Goal: Task Accomplishment & Management: Use online tool/utility

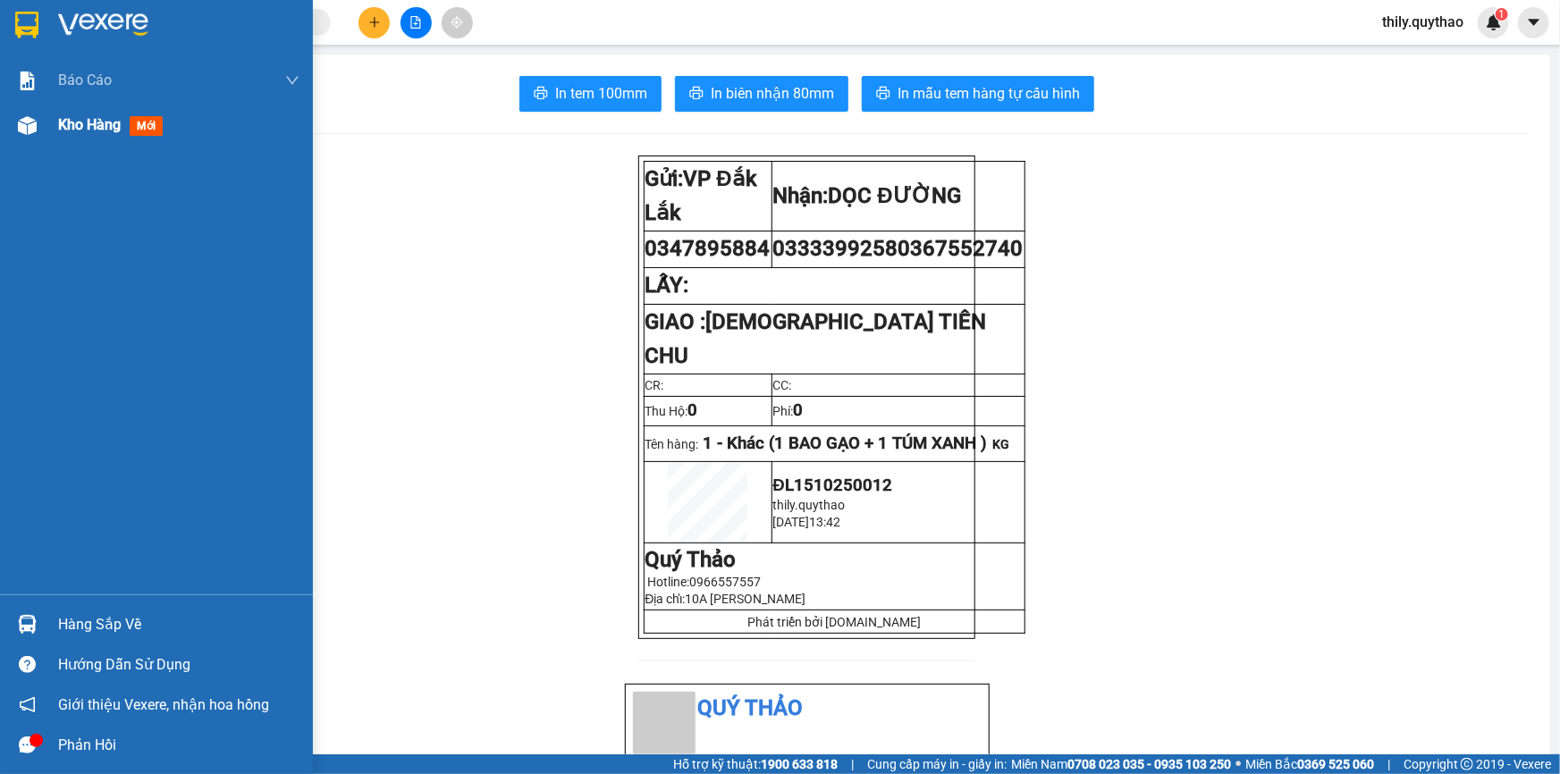
click at [39, 121] on div at bounding box center [27, 125] width 31 height 31
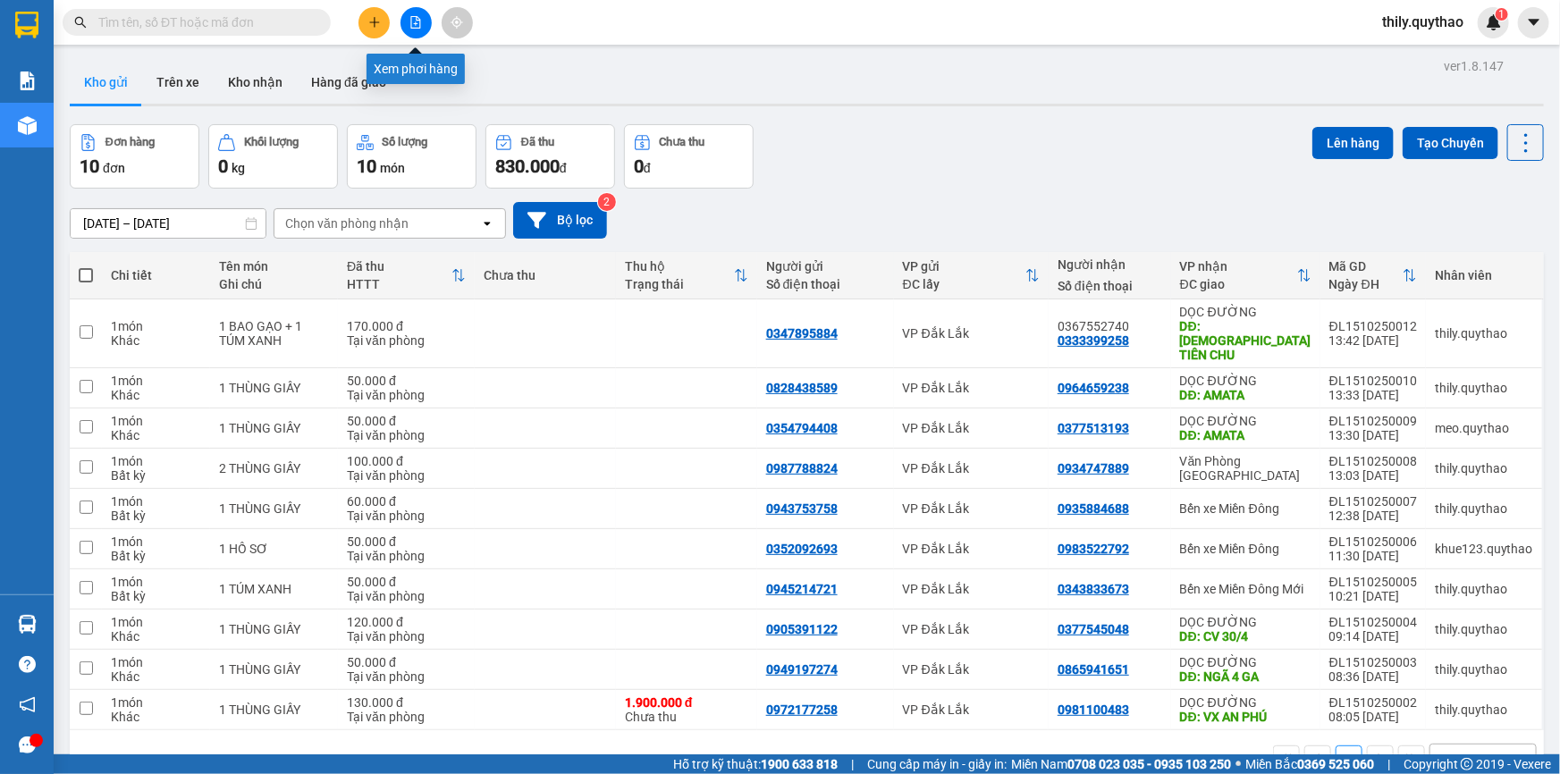
click at [415, 18] on icon "file-add" at bounding box center [416, 22] width 13 height 13
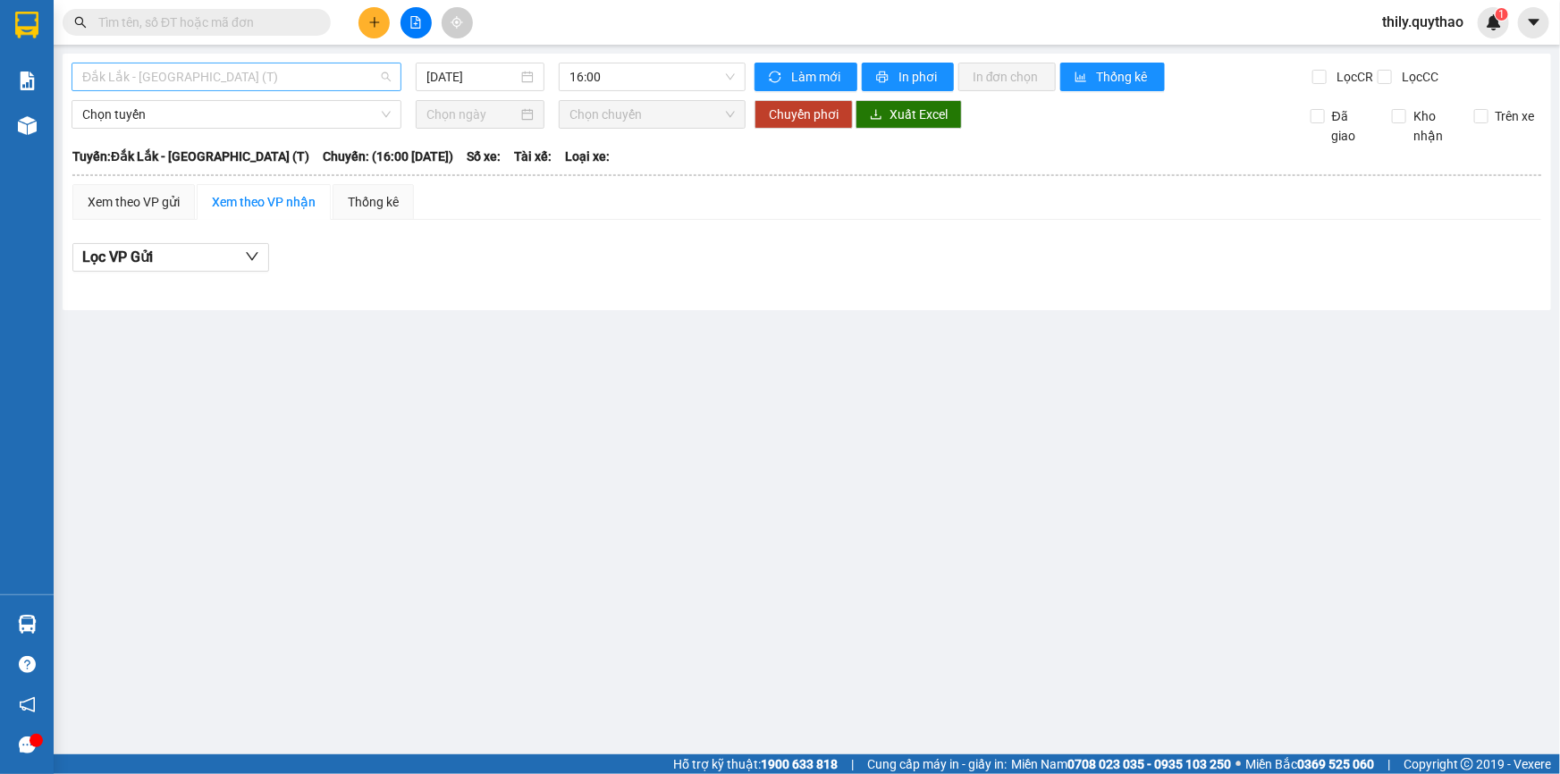
click at [305, 80] on span "Đắk Lắk - [GEOGRAPHIC_DATA] (T)" at bounding box center [236, 76] width 308 height 27
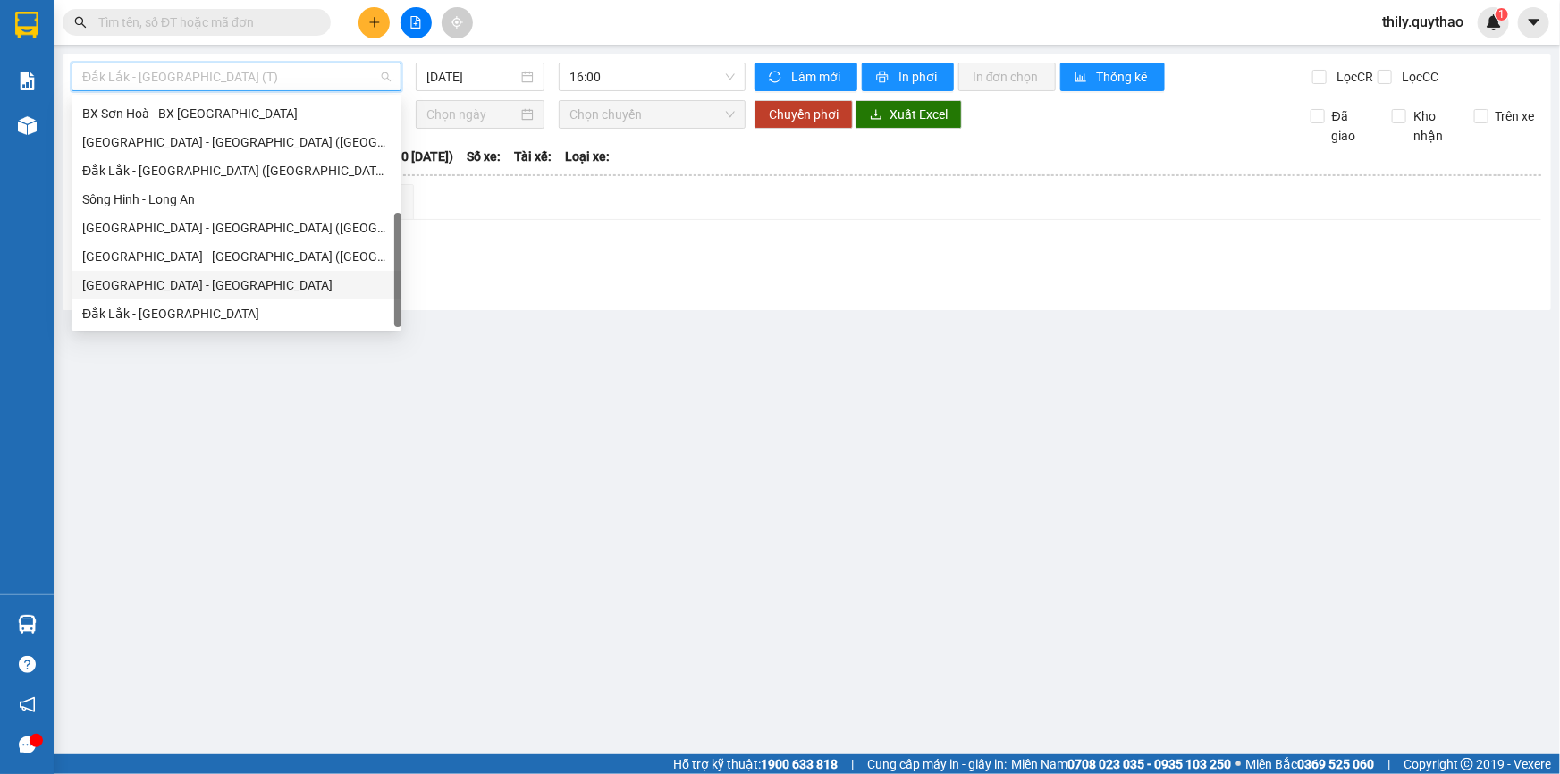
scroll to position [175, 0]
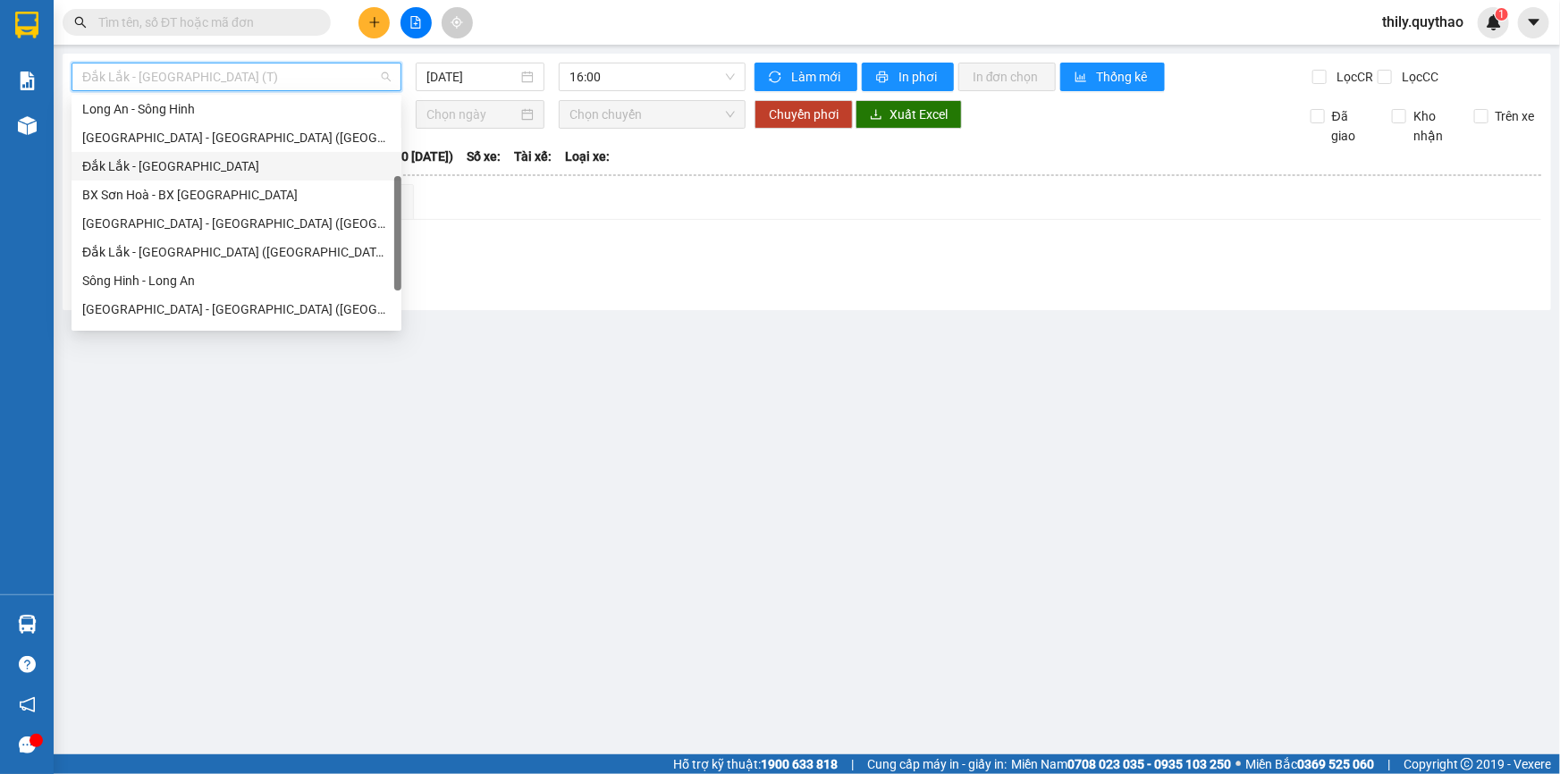
click at [205, 157] on div "Đắk Lắk - [GEOGRAPHIC_DATA]" at bounding box center [236, 166] width 308 height 20
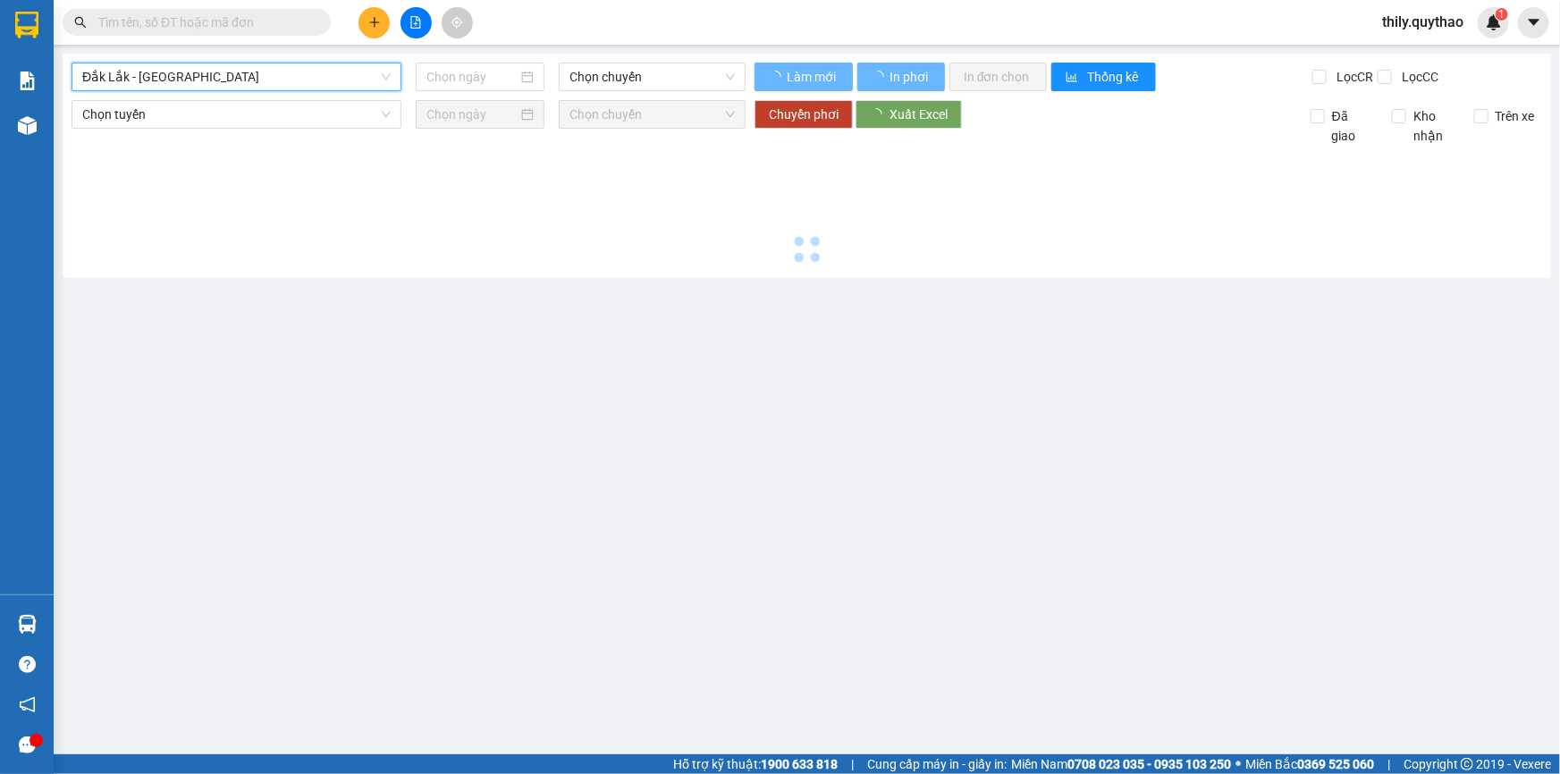
type input "[DATE]"
